Goal: Information Seeking & Learning: Learn about a topic

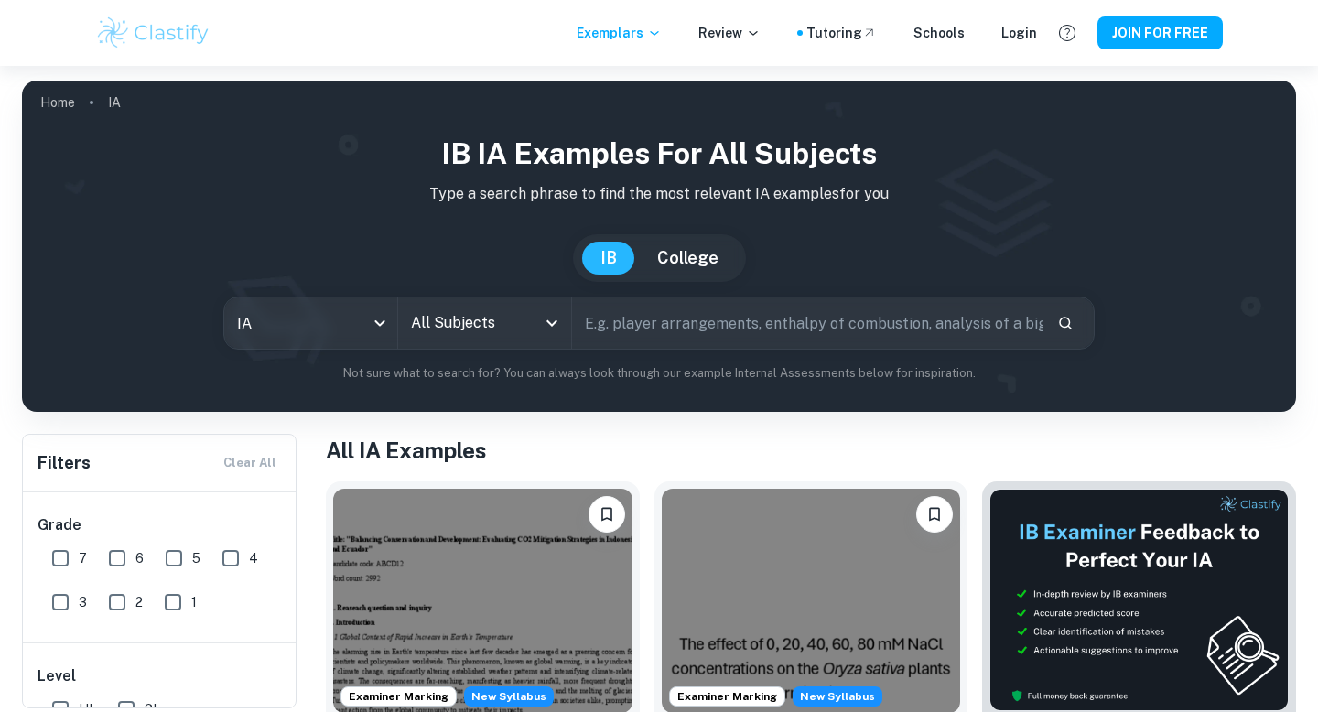
click at [644, 322] on input "text" at bounding box center [807, 322] width 470 height 51
type input "business"
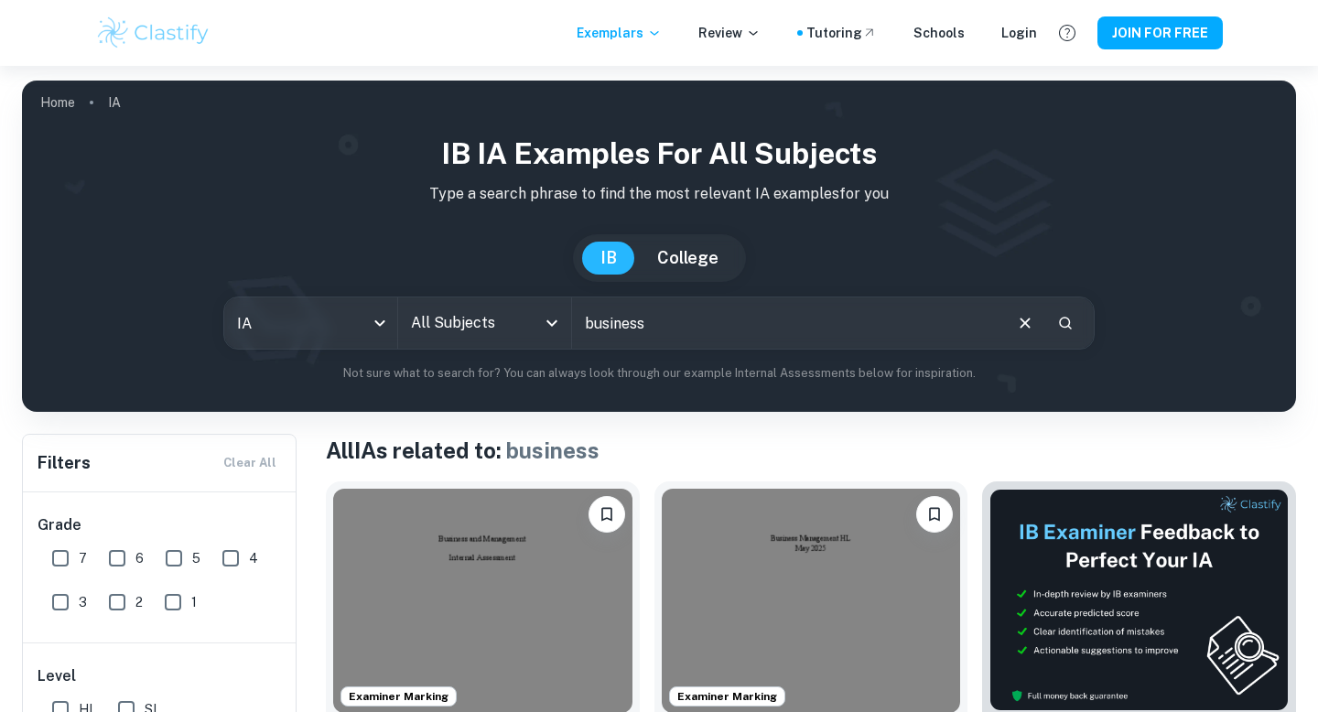
scroll to position [175, 0]
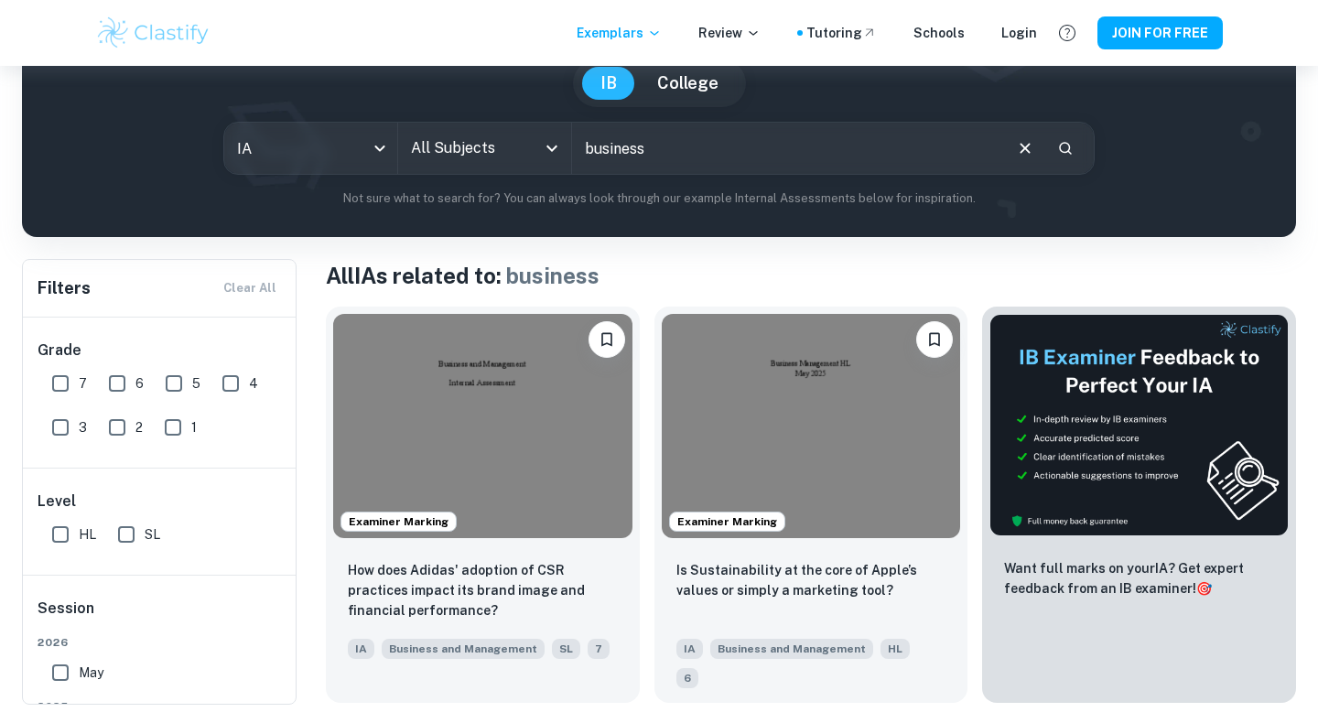
click at [585, 407] on img at bounding box center [482, 426] width 299 height 224
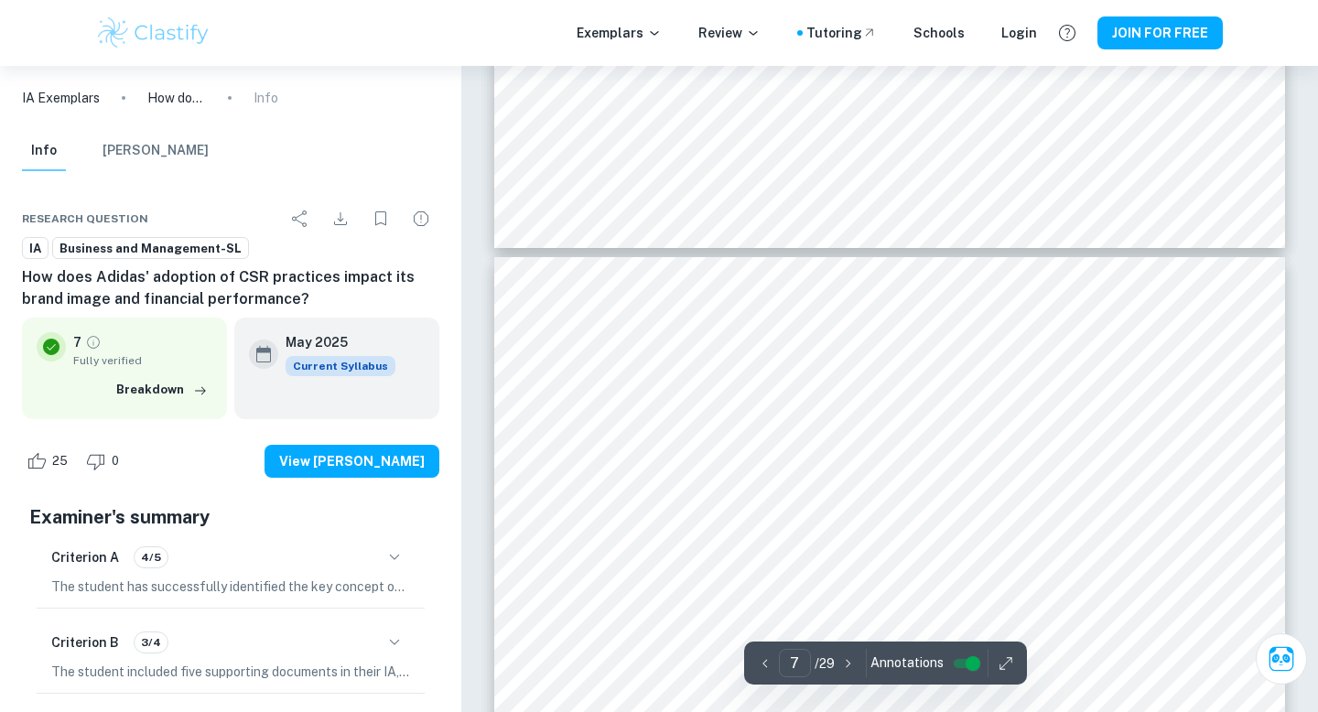
scroll to position [6889, 0]
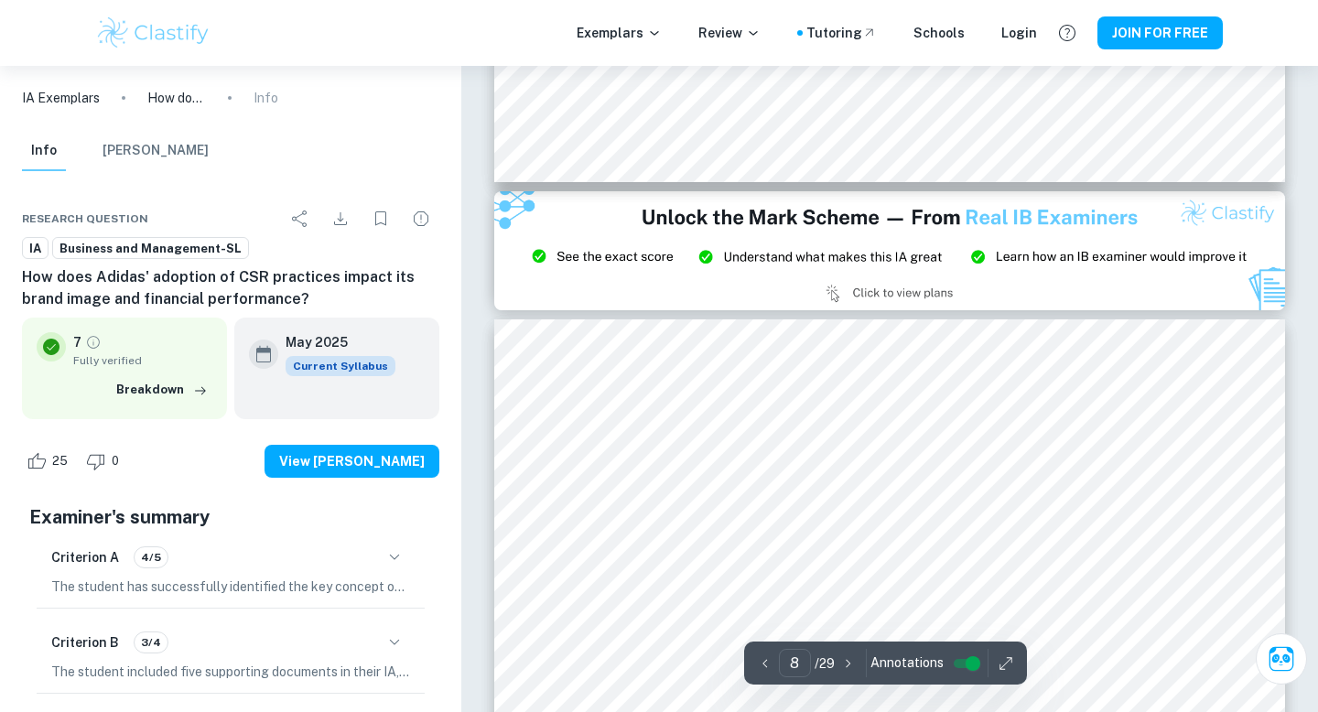
type input "9"
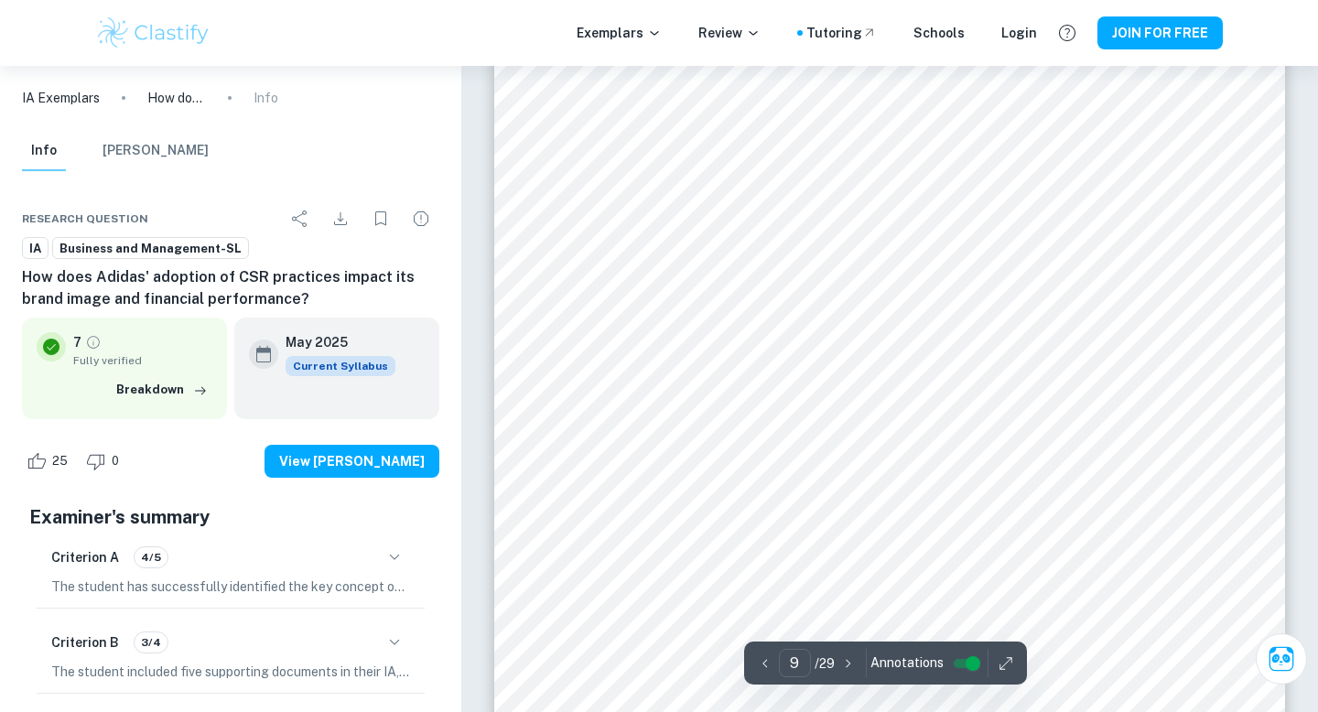
scroll to position [9907, 0]
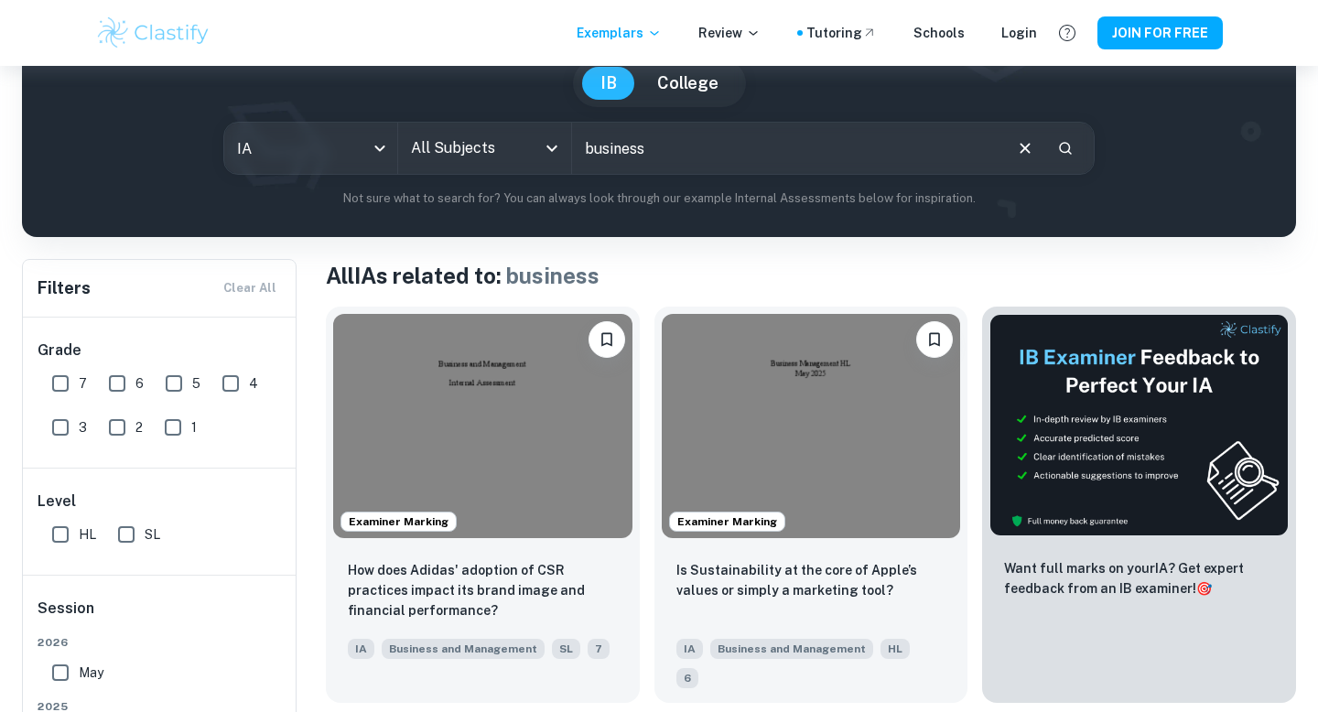
scroll to position [279, 0]
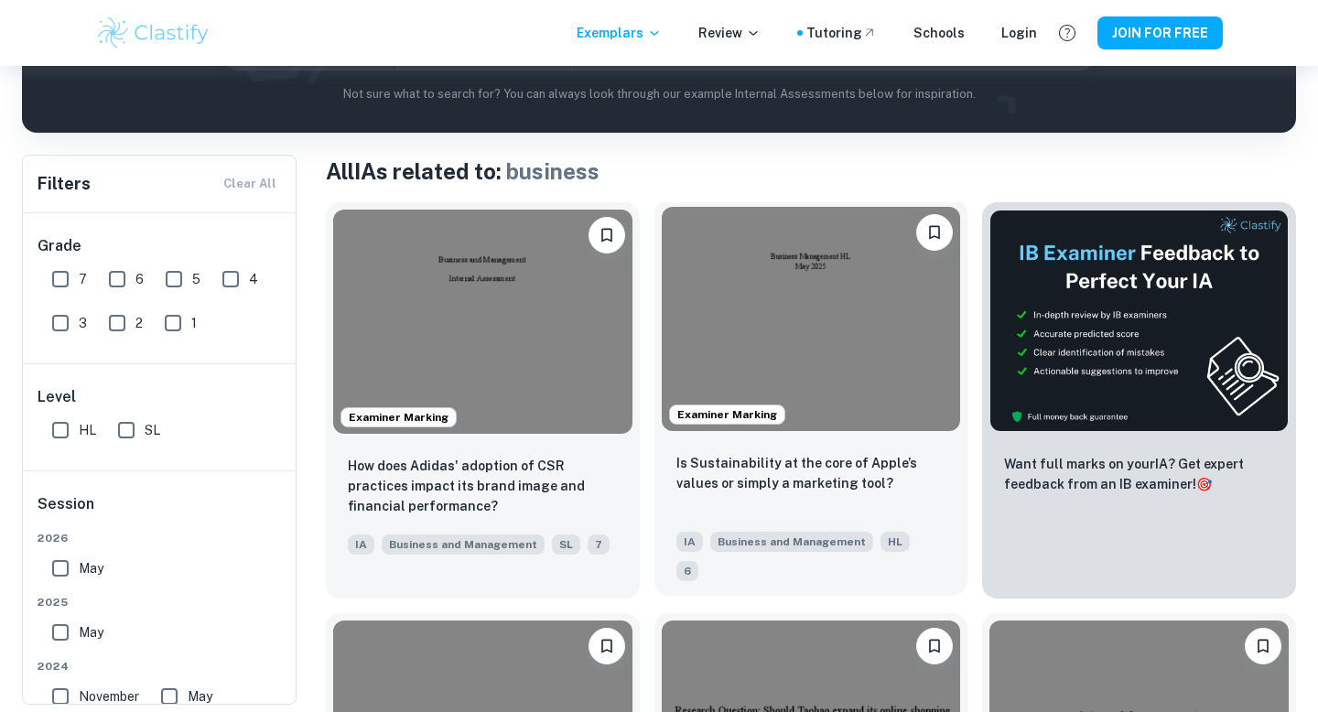
click at [842, 310] on img at bounding box center [811, 319] width 299 height 224
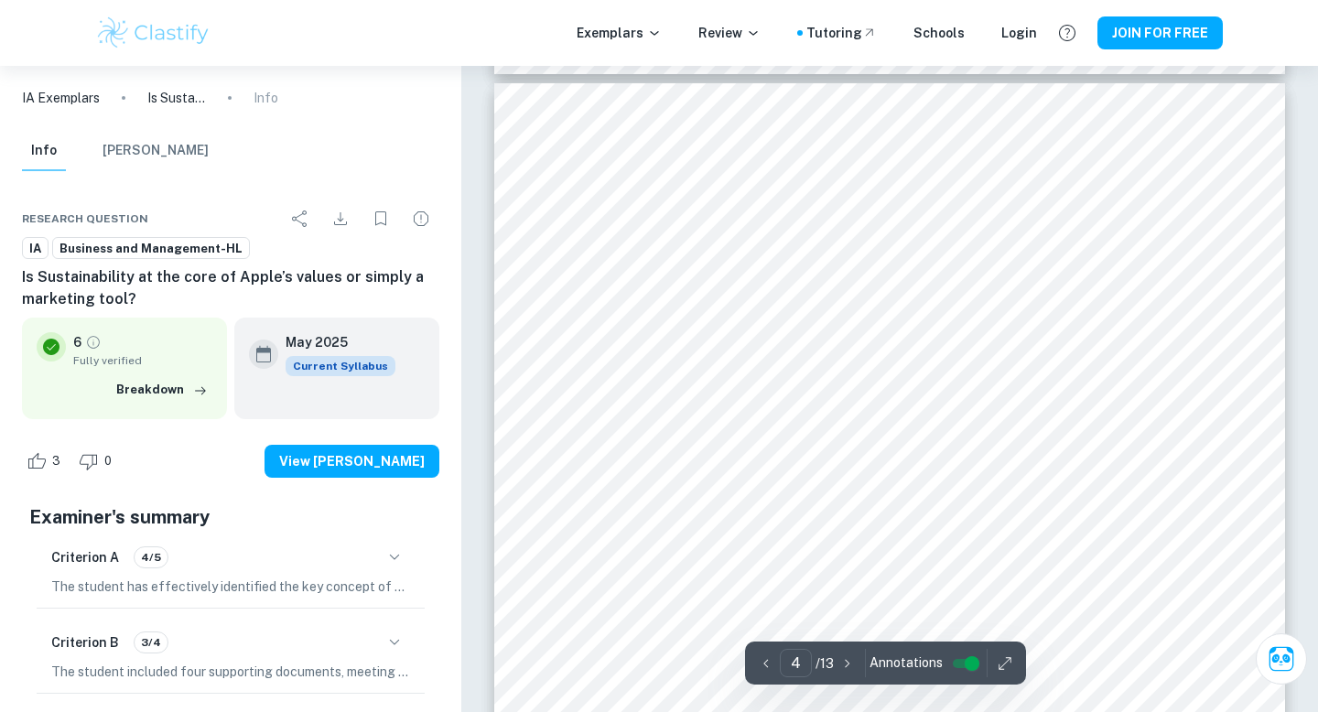
scroll to position [3633, 0]
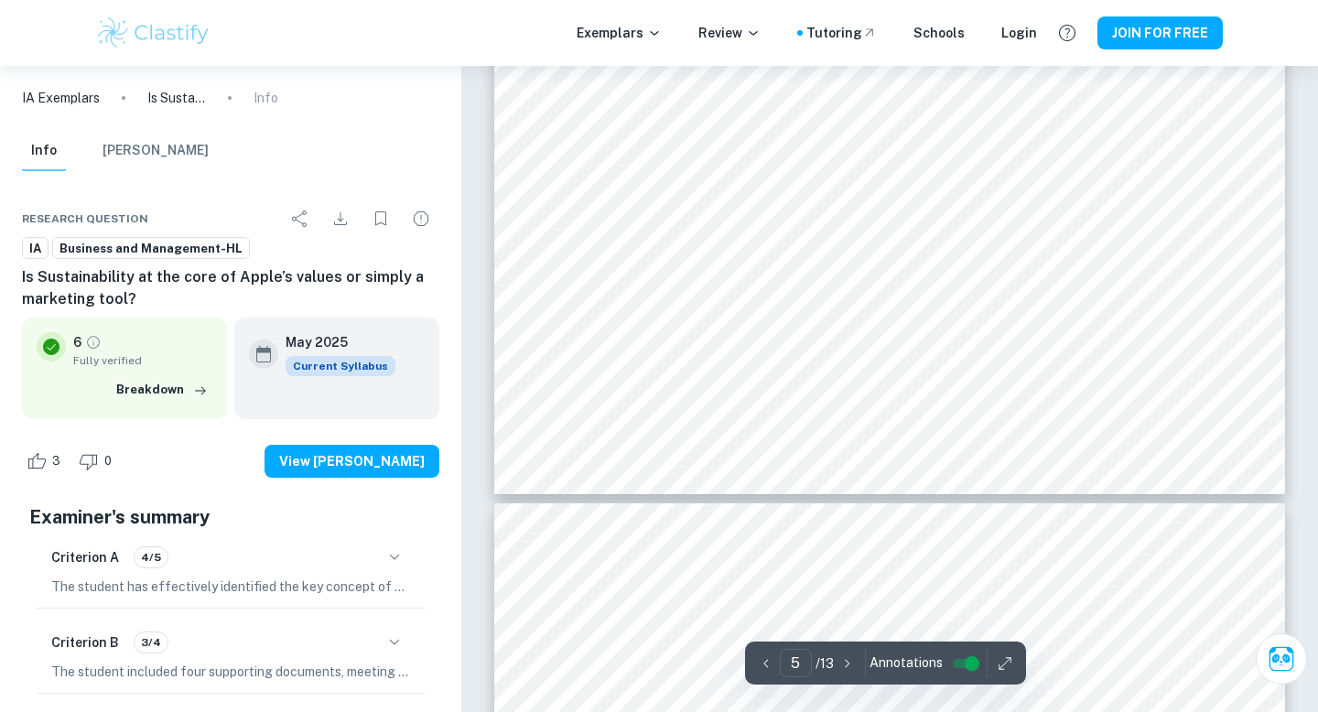
type input "6"
